Goal: Information Seeking & Learning: Check status

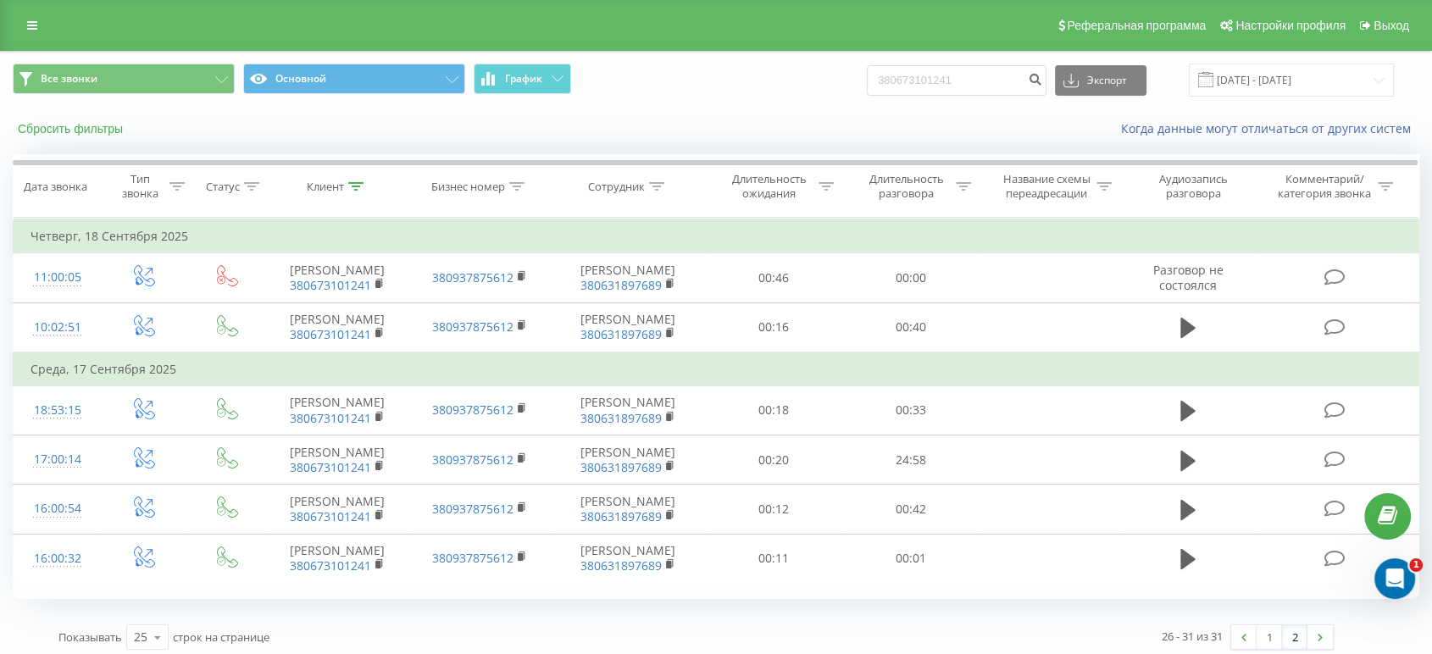
click at [102, 130] on button "Сбросить фильтры" at bounding box center [72, 128] width 119 height 15
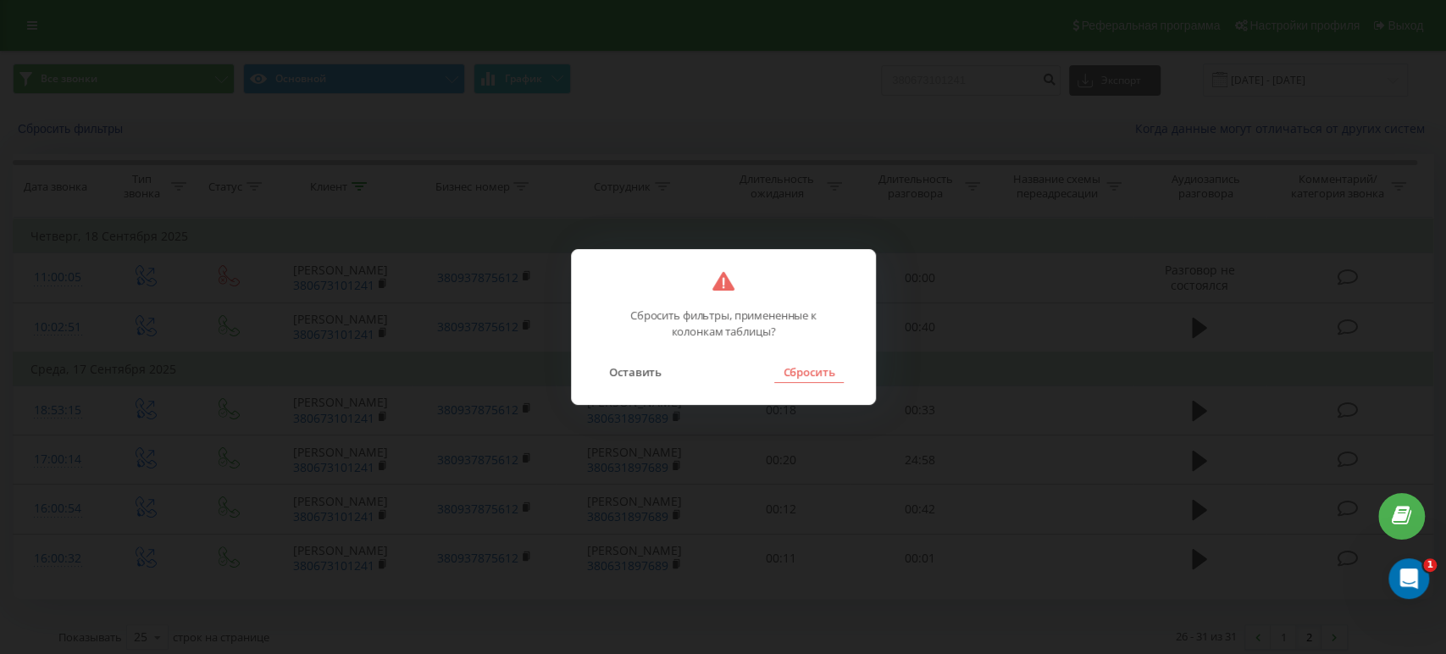
click at [813, 371] on button "Сбросить" at bounding box center [808, 372] width 69 height 22
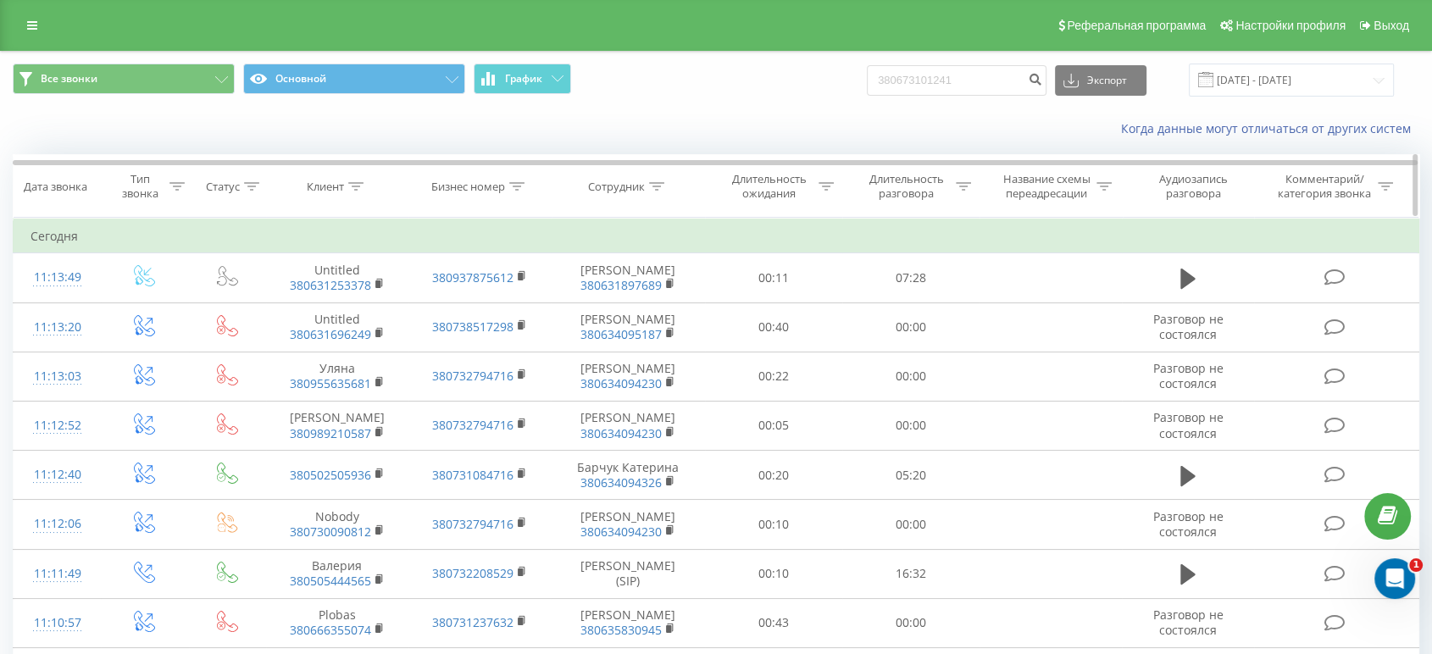
click at [651, 188] on icon at bounding box center [656, 186] width 15 height 8
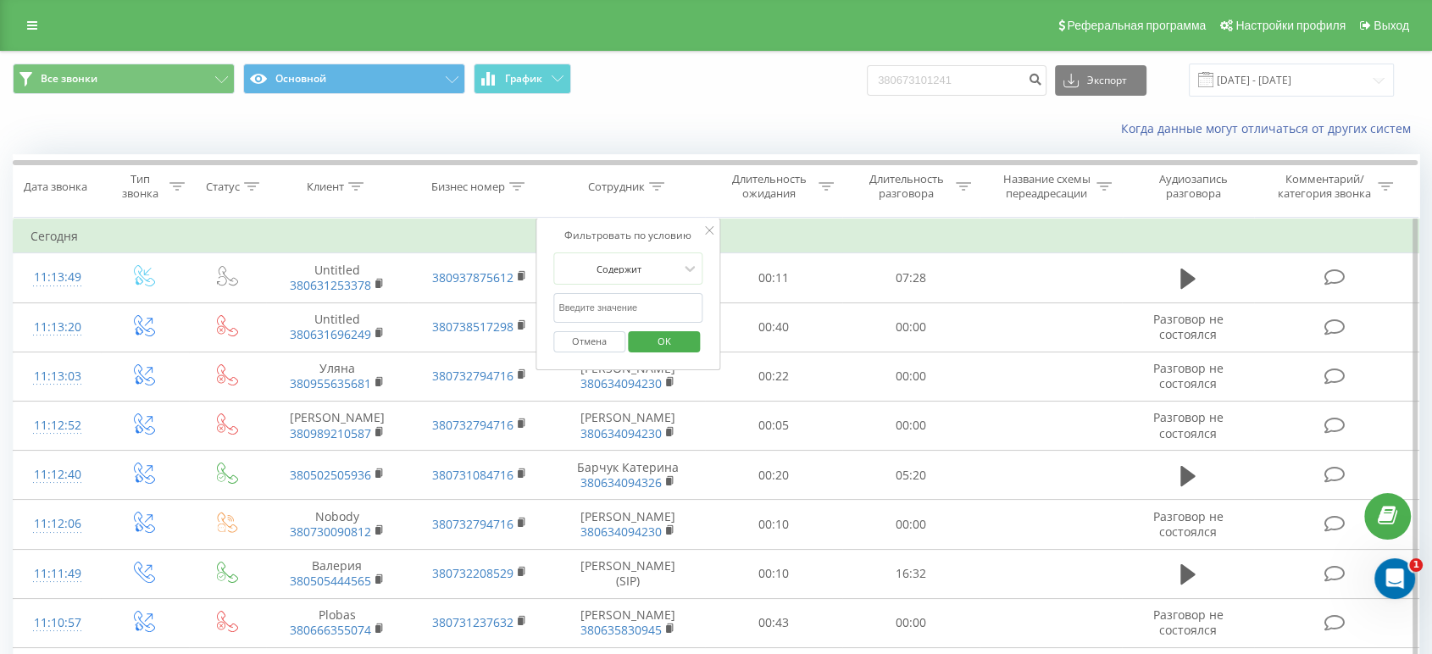
click at [607, 310] on input "text" at bounding box center [627, 308] width 149 height 30
paste input "[PERSON_NAME]"
type input "[PERSON_NAME]"
click at [646, 337] on span "OK" at bounding box center [664, 341] width 47 height 26
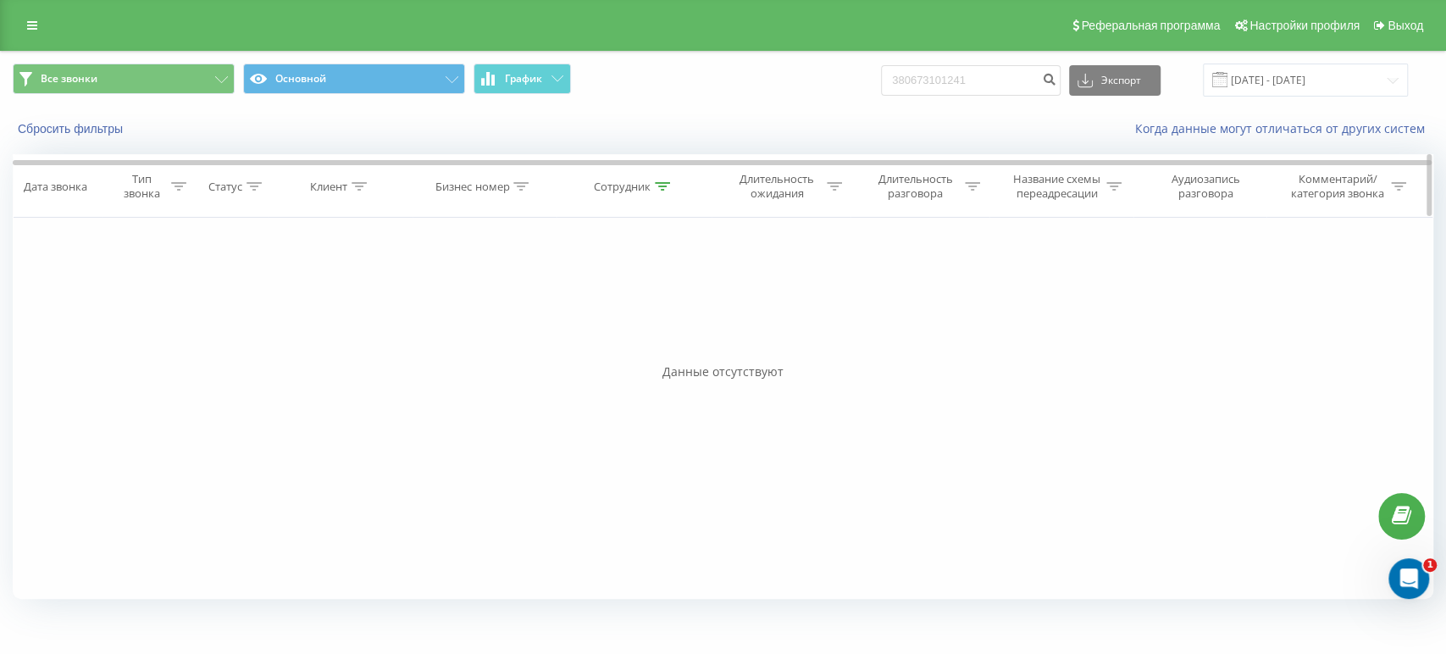
click at [663, 182] on icon at bounding box center [662, 186] width 15 height 8
drag, startPoint x: 642, startPoint y: 299, endPoint x: 451, endPoint y: 290, distance: 191.7
click at [451, 291] on div "Фильтровать по условию Равно Введите значение Отмена OK Фильтровать по условию …" at bounding box center [723, 408] width 1421 height 381
type input "[PERSON_NAME]"
click at [691, 351] on span "OK" at bounding box center [669, 341] width 47 height 26
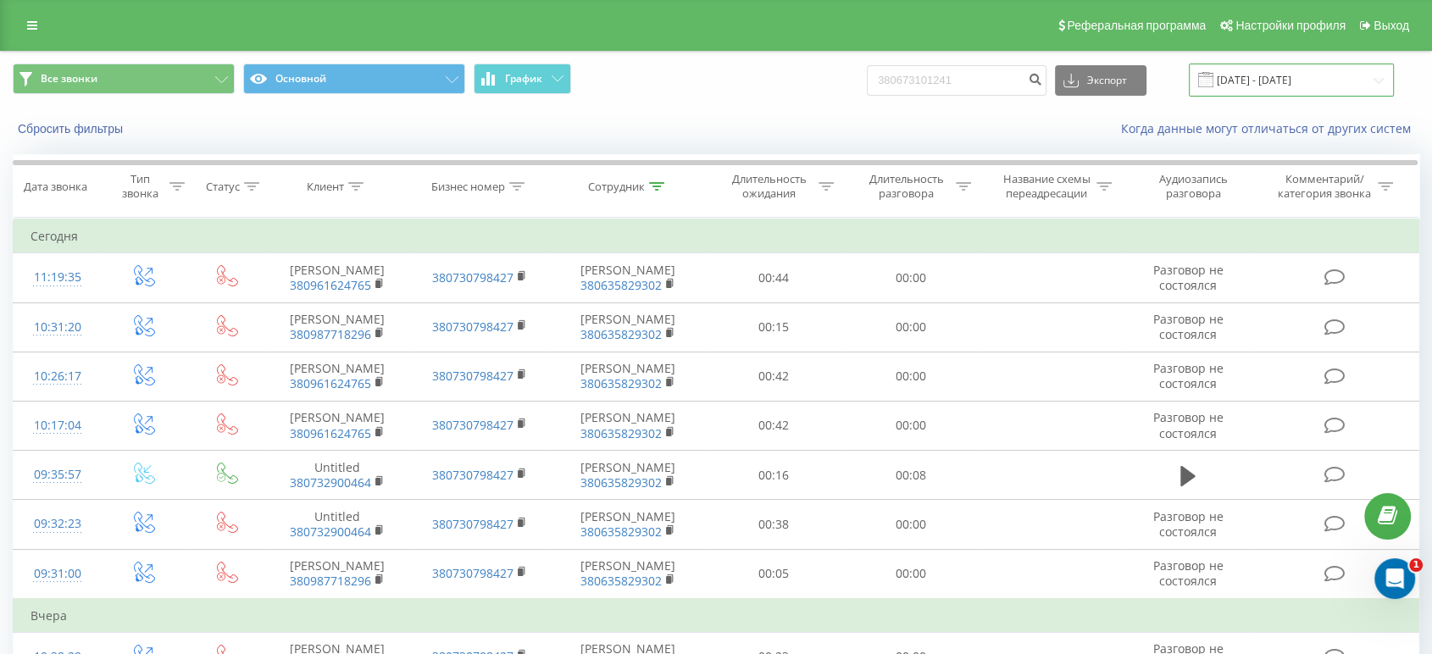
click at [1291, 89] on input "[DATE] - [DATE]" at bounding box center [1291, 80] width 205 height 33
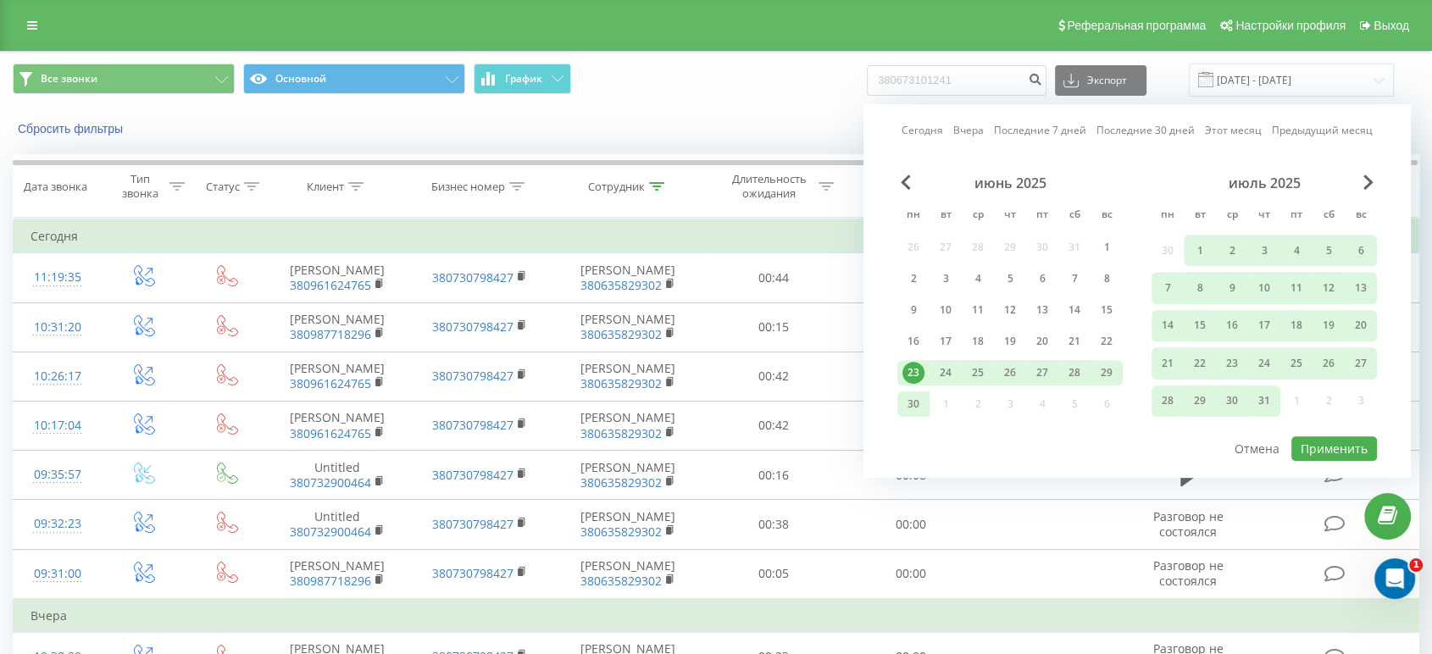
click at [1361, 185] on div "июль 2025" at bounding box center [1263, 183] width 225 height 17
click at [1372, 180] on span "Next Month" at bounding box center [1368, 182] width 10 height 15
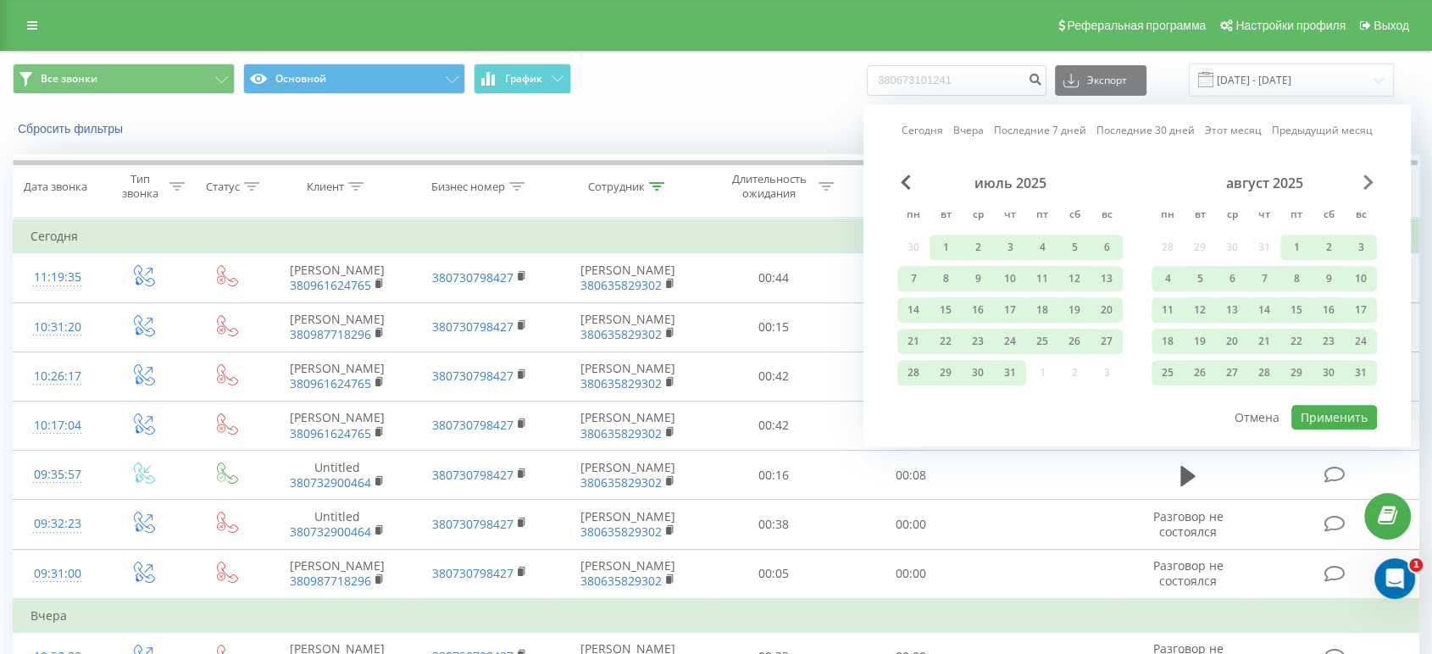
click at [1372, 180] on span "Next Month" at bounding box center [1368, 182] width 10 height 15
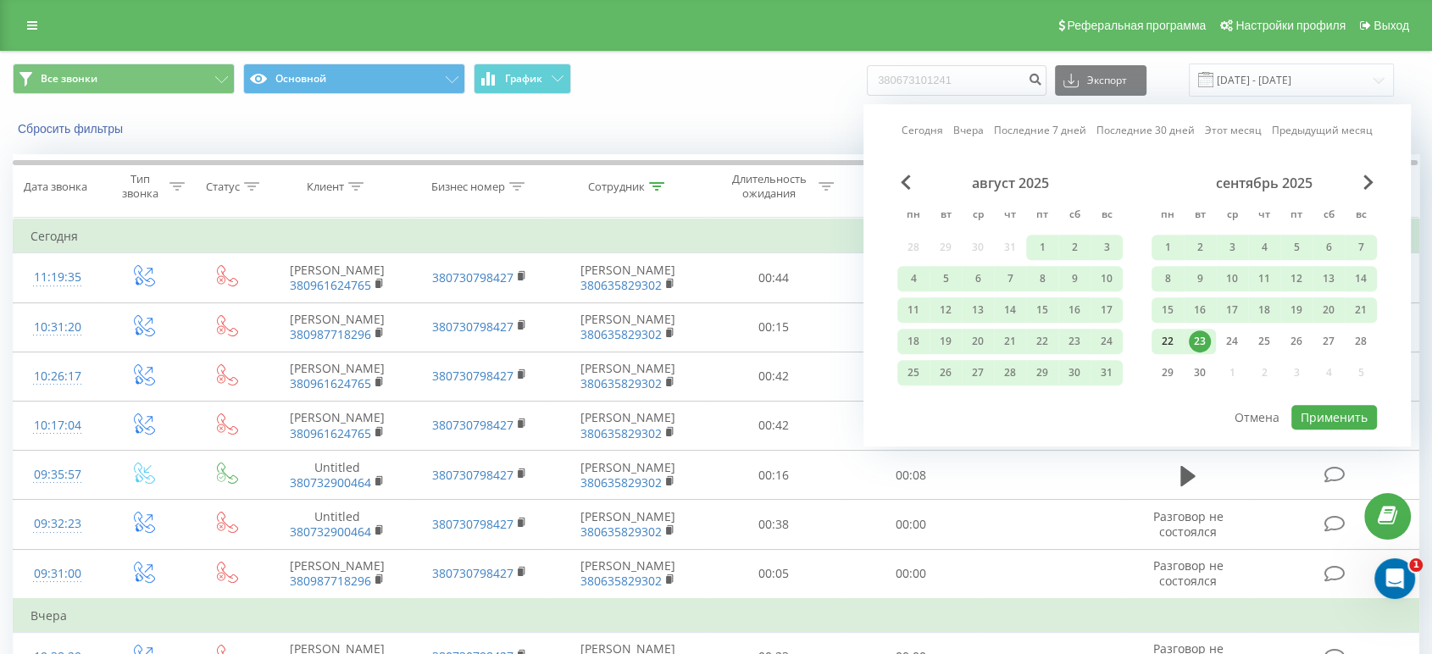
click at [1163, 334] on div "22" at bounding box center [1167, 341] width 22 height 22
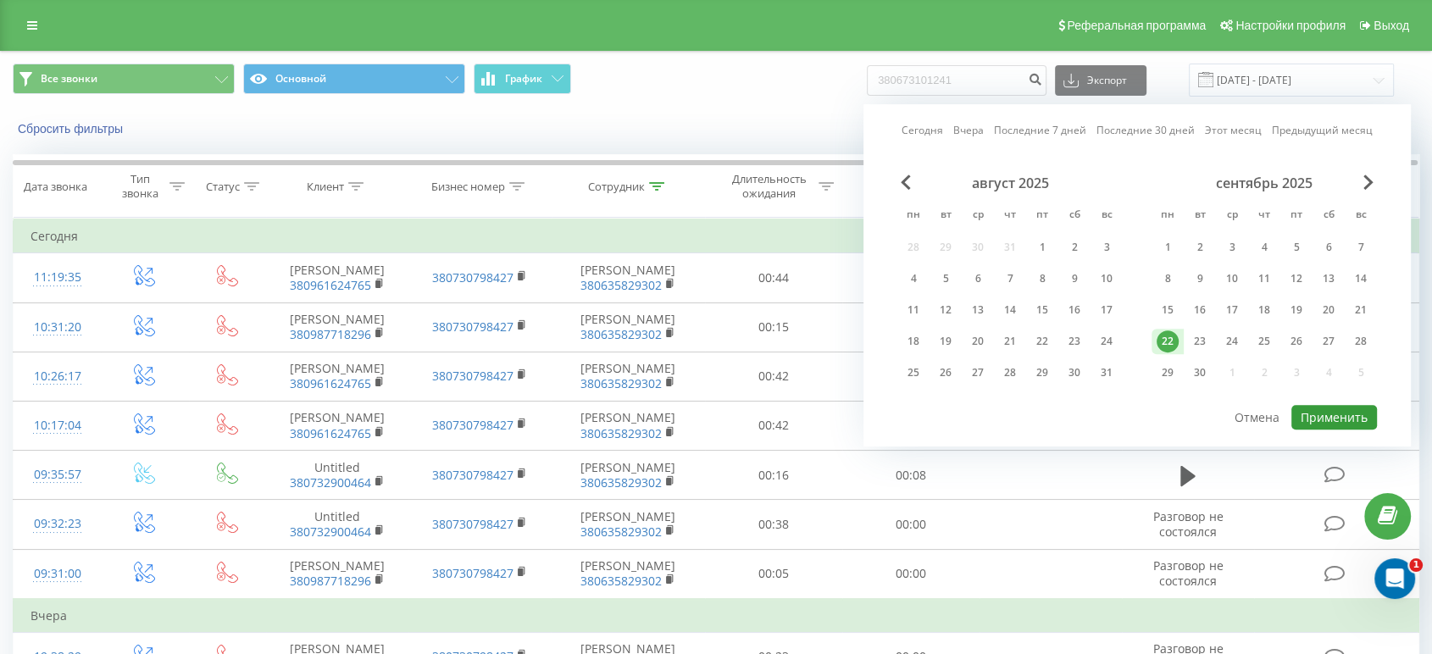
click at [1342, 414] on button "Применить" at bounding box center [1334, 417] width 86 height 25
type input "[DATE] - [DATE]"
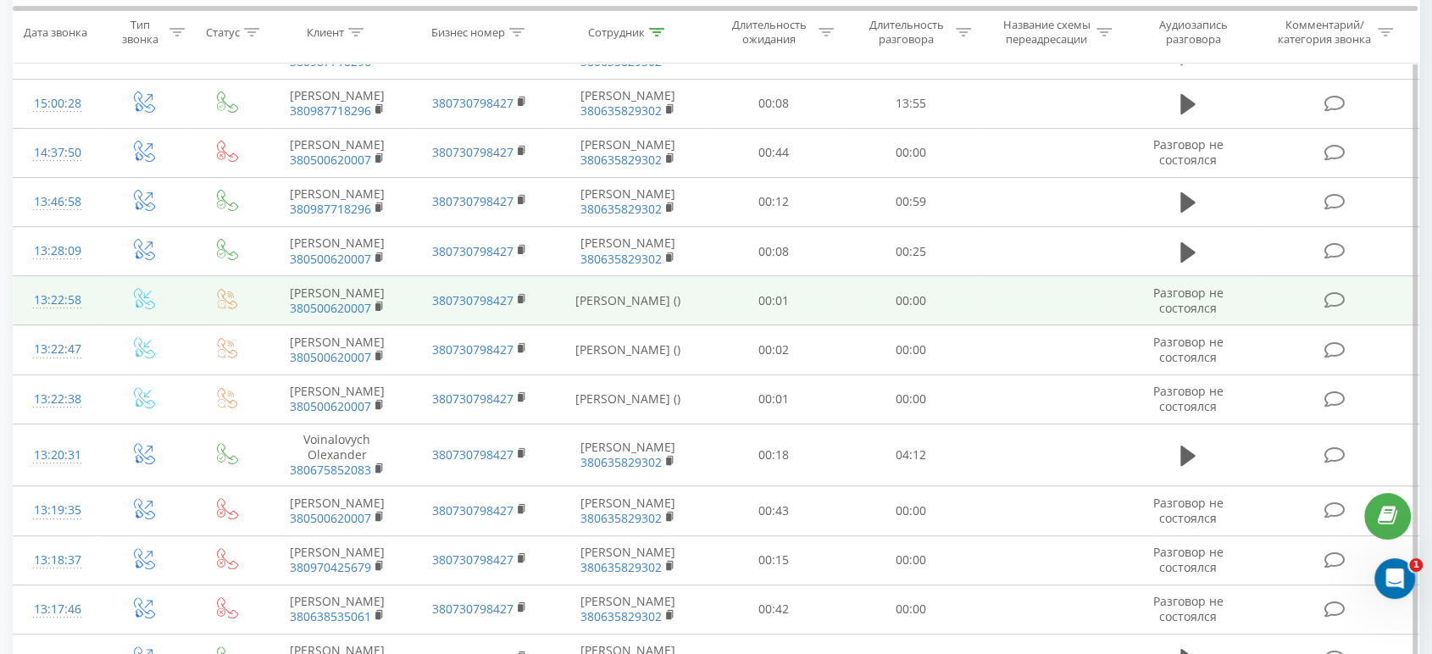
scroll to position [708, 0]
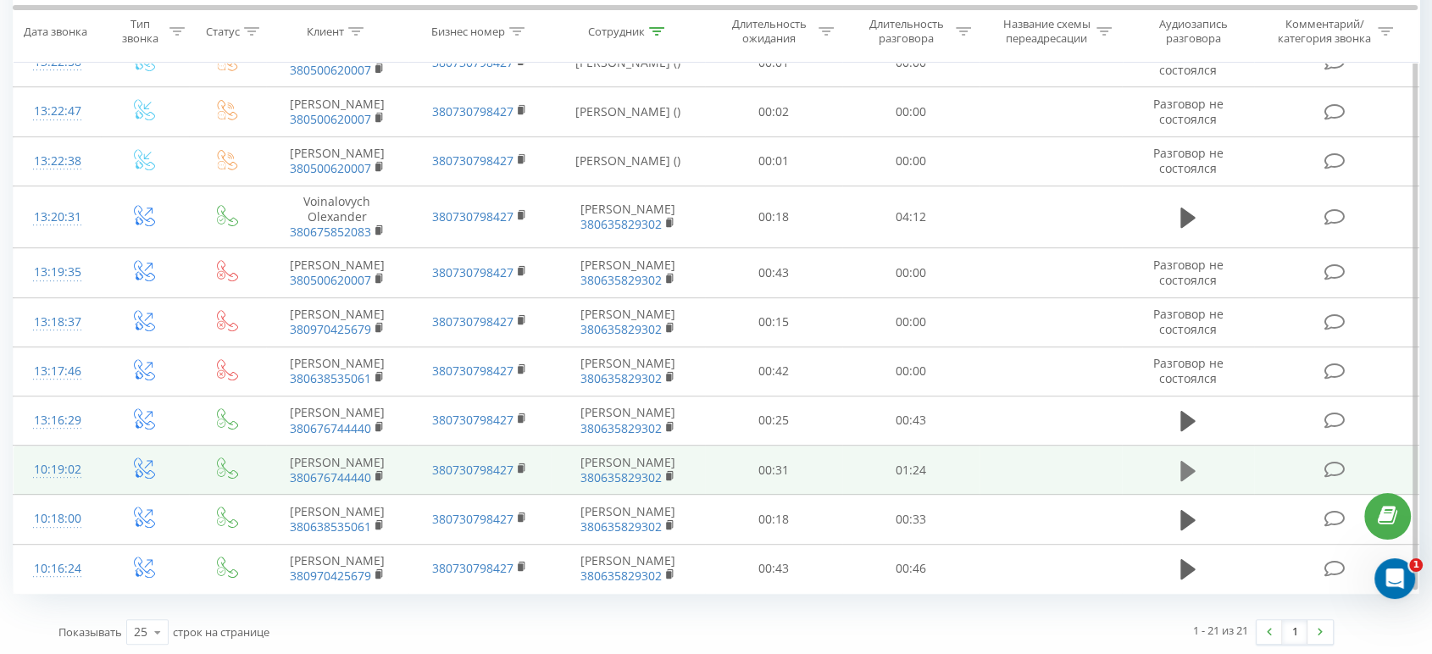
click at [1180, 466] on icon at bounding box center [1187, 471] width 15 height 24
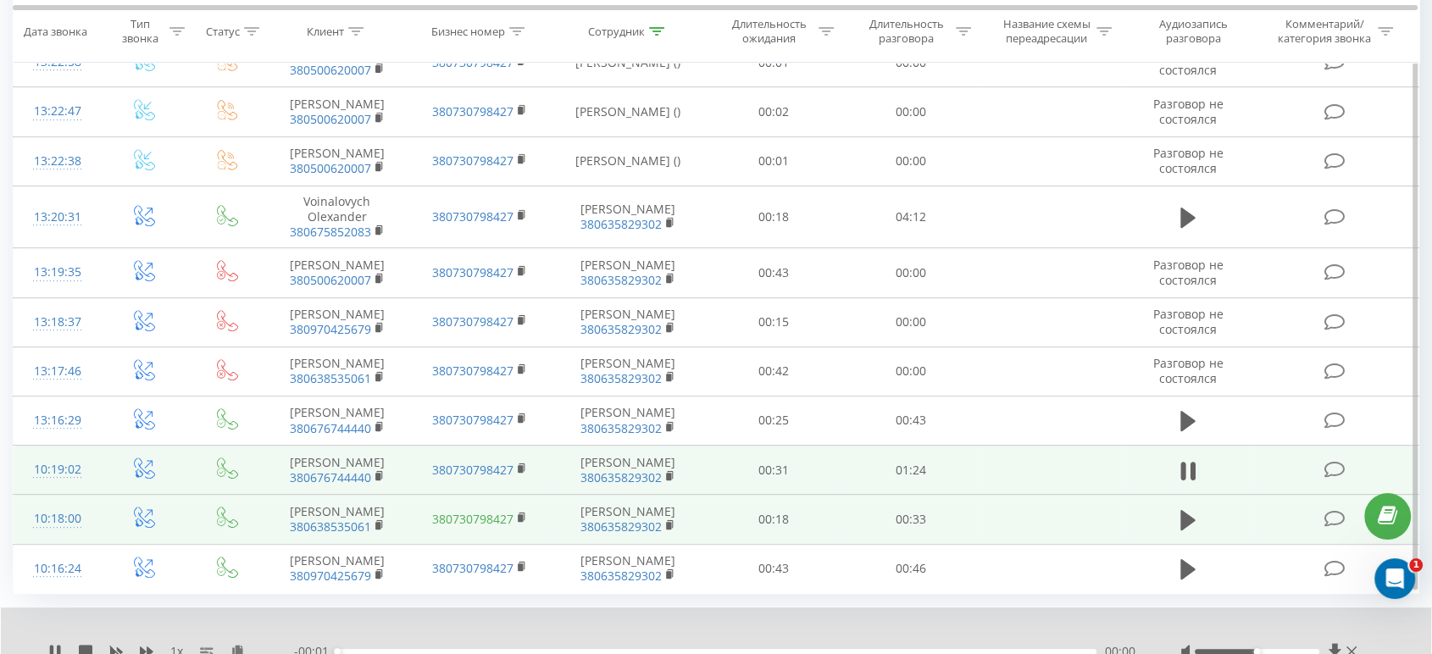
scroll to position [773, 0]
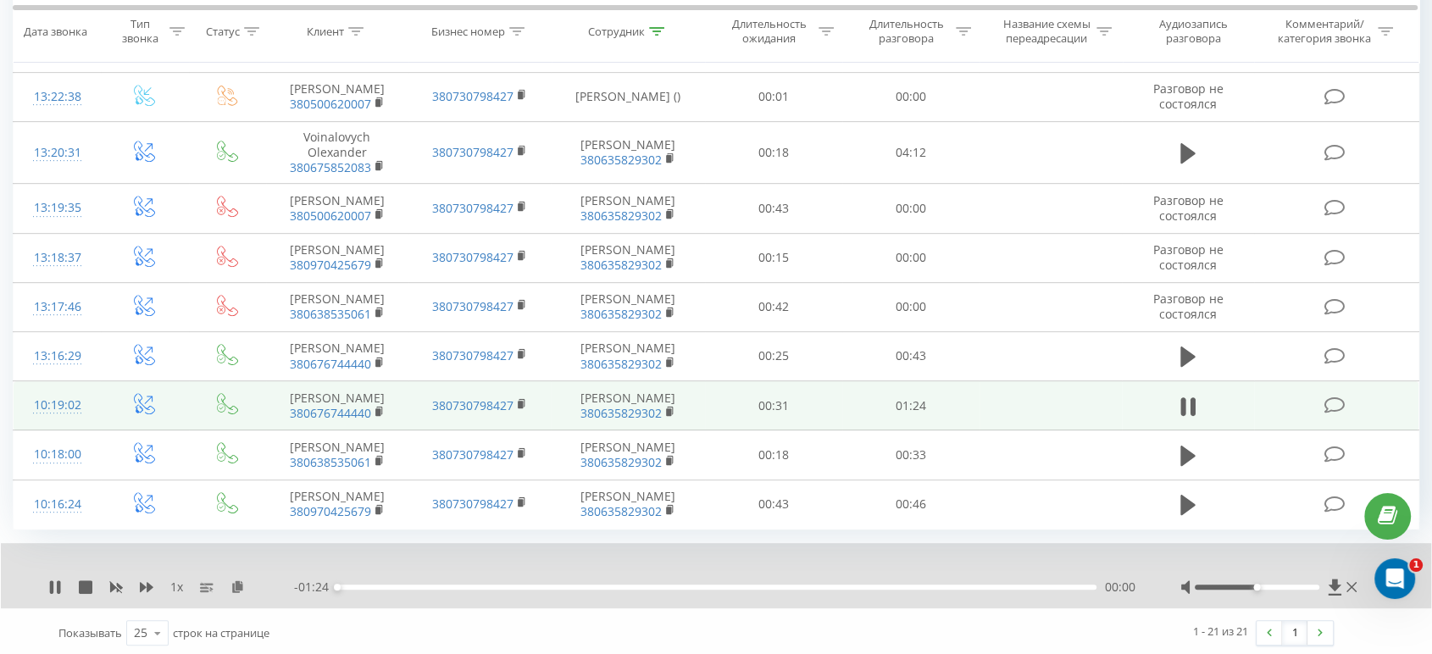
click at [155, 579] on div "1 x" at bounding box center [171, 587] width 246 height 17
click at [148, 582] on icon at bounding box center [147, 587] width 14 height 10
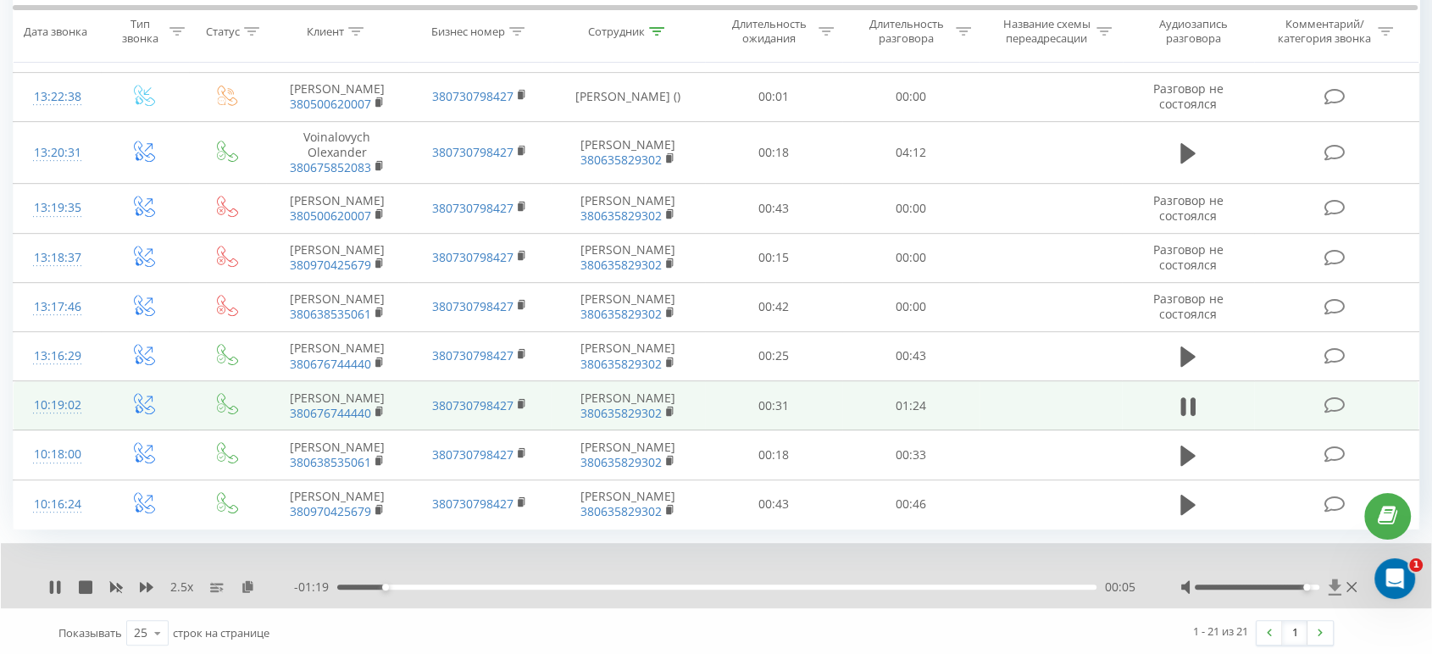
drag, startPoint x: 1254, startPoint y: 584, endPoint x: 1328, endPoint y: 580, distance: 73.8
click at [1328, 580] on div at bounding box center [1270, 587] width 180 height 17
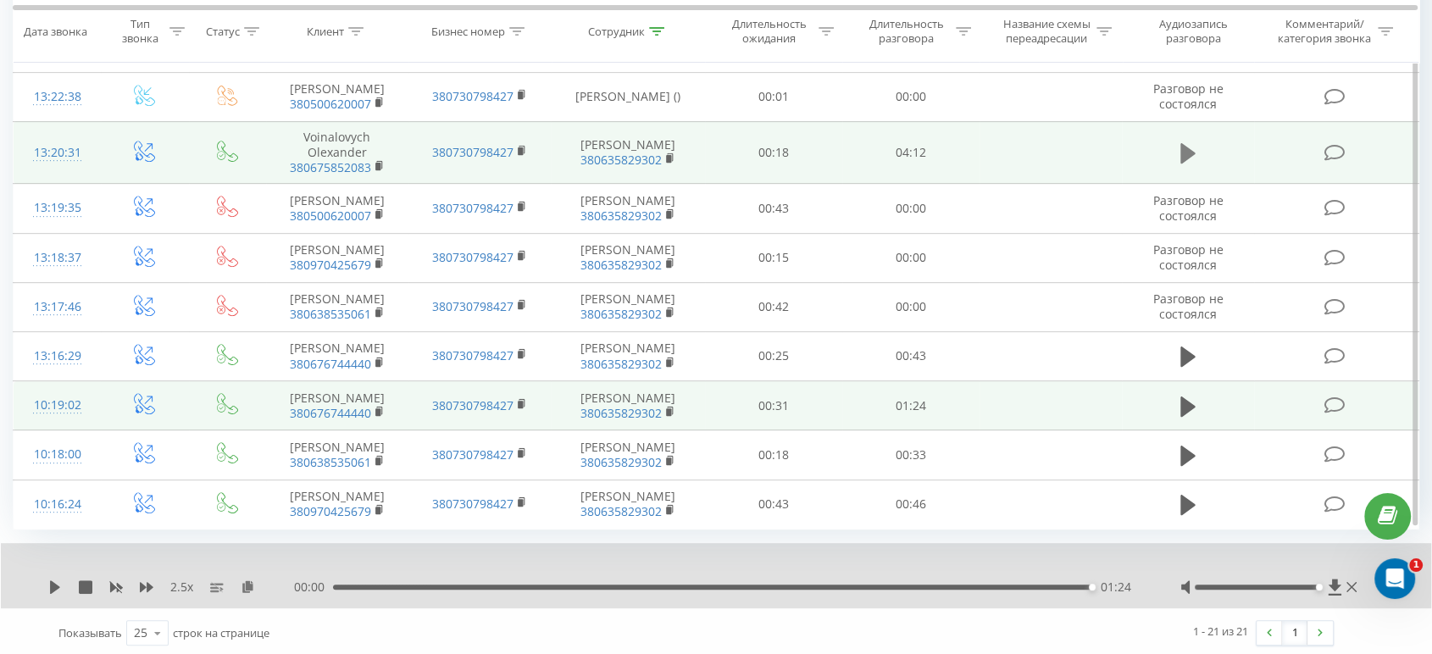
click at [1190, 152] on icon at bounding box center [1187, 153] width 15 height 20
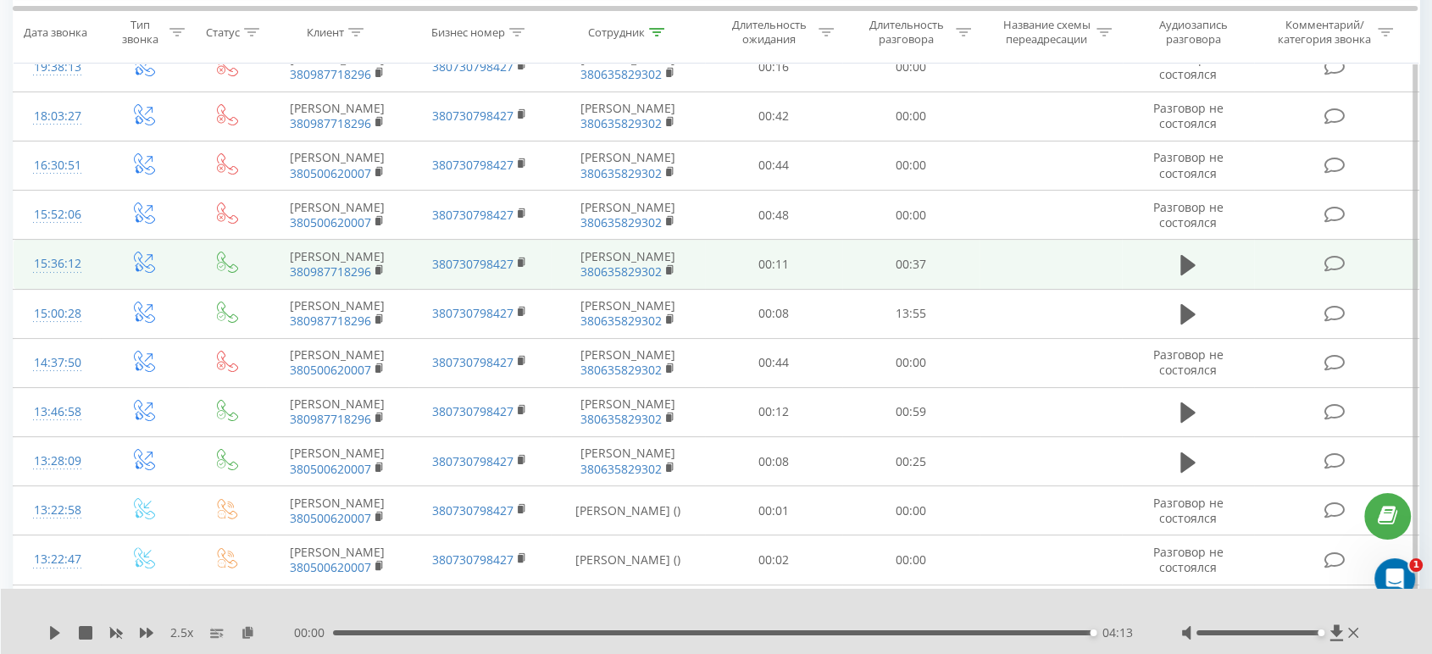
scroll to position [208, 0]
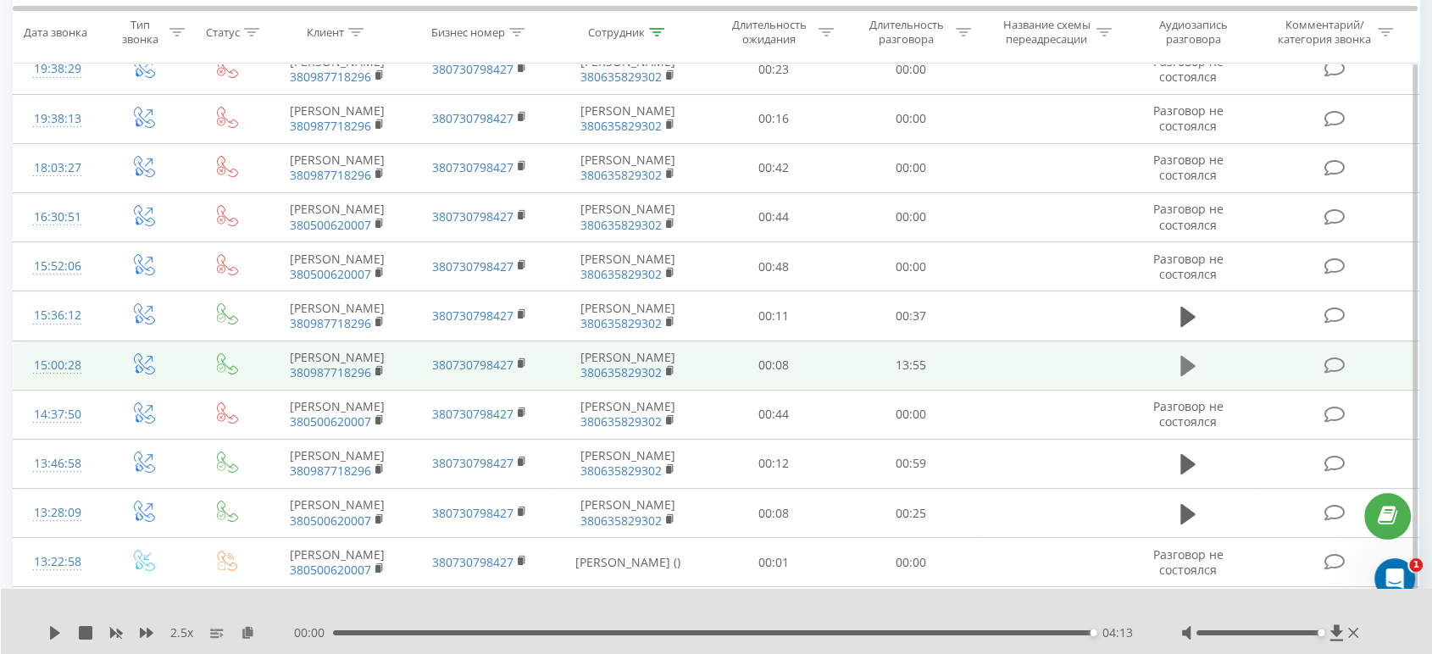
click at [1180, 358] on icon at bounding box center [1187, 366] width 15 height 20
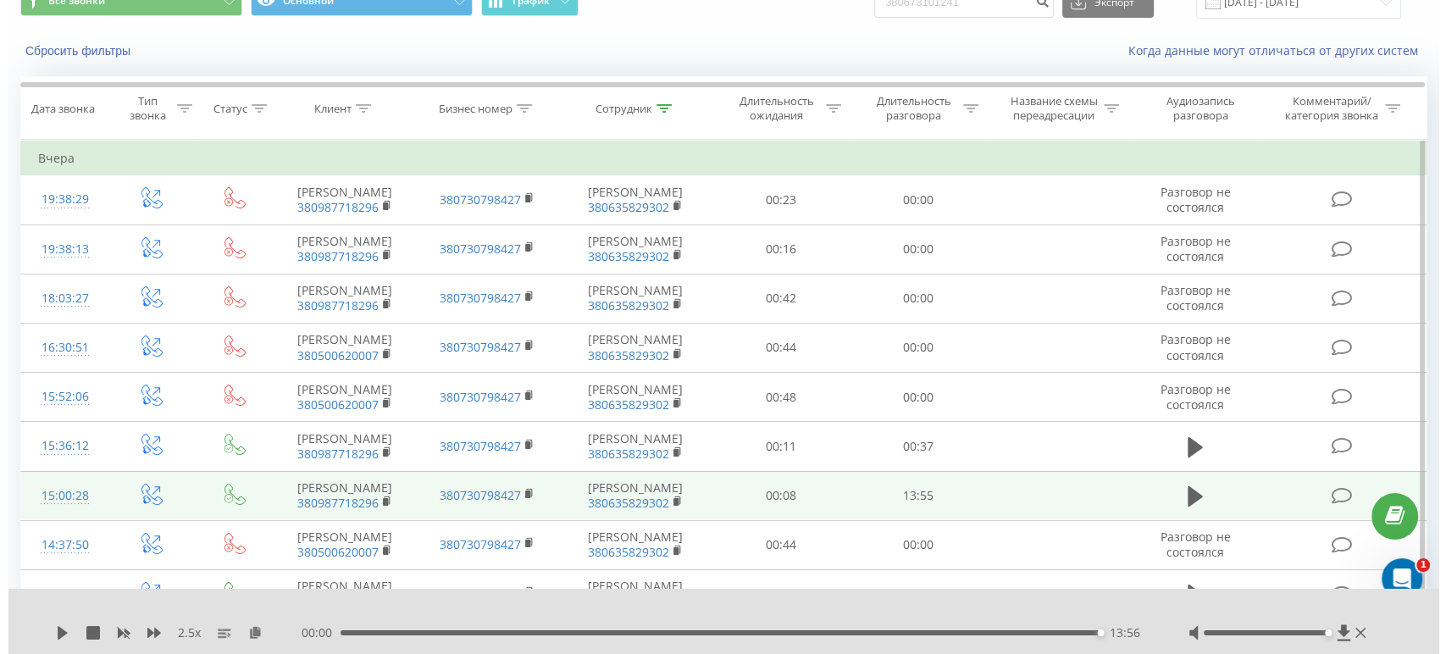
scroll to position [0, 0]
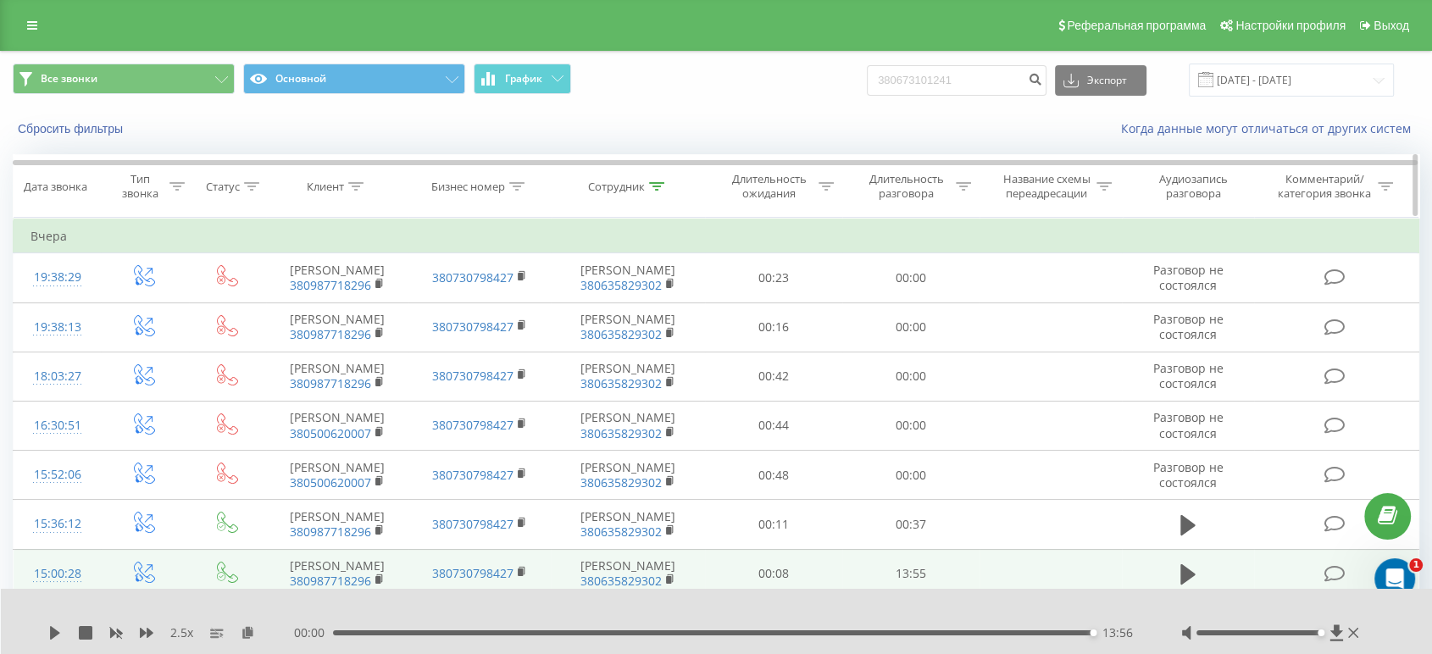
click at [655, 183] on icon at bounding box center [656, 186] width 15 height 8
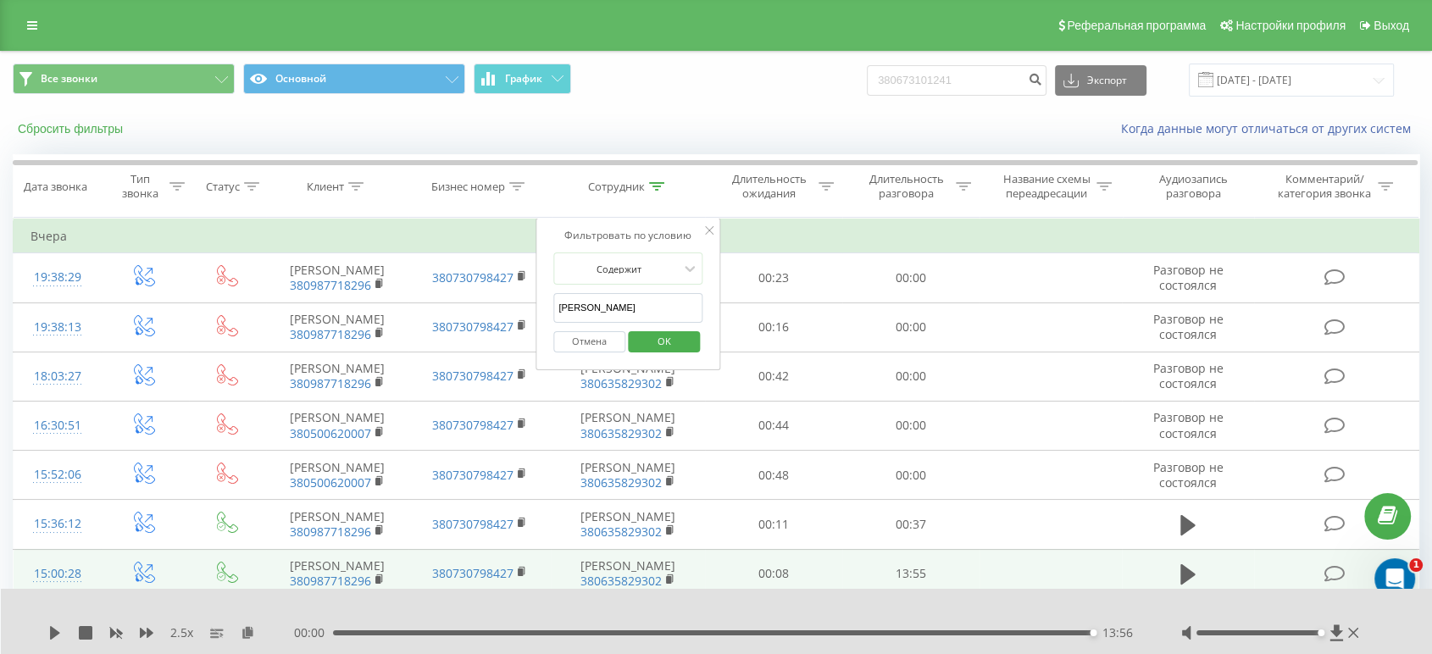
click at [64, 133] on button "Сбросить фильтры" at bounding box center [72, 128] width 119 height 15
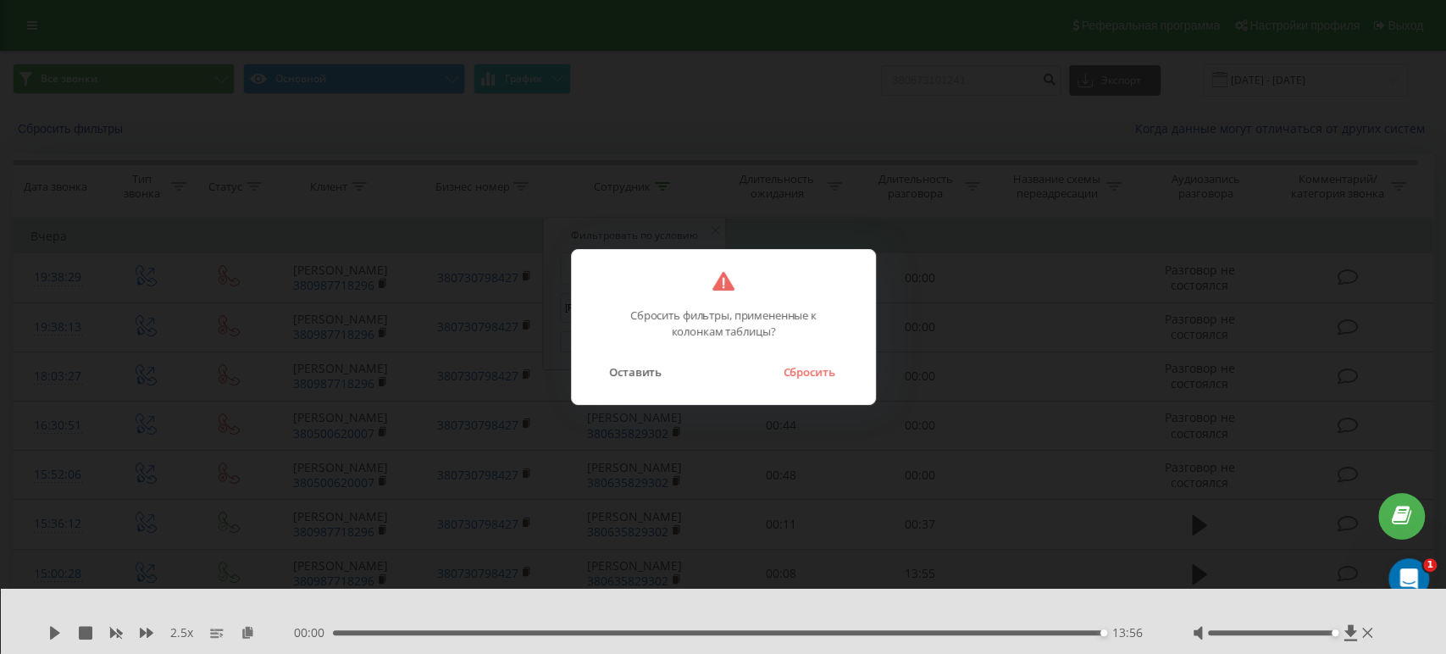
click at [815, 369] on button "Сбросить" at bounding box center [808, 372] width 69 height 22
